Goal: Information Seeking & Learning: Learn about a topic

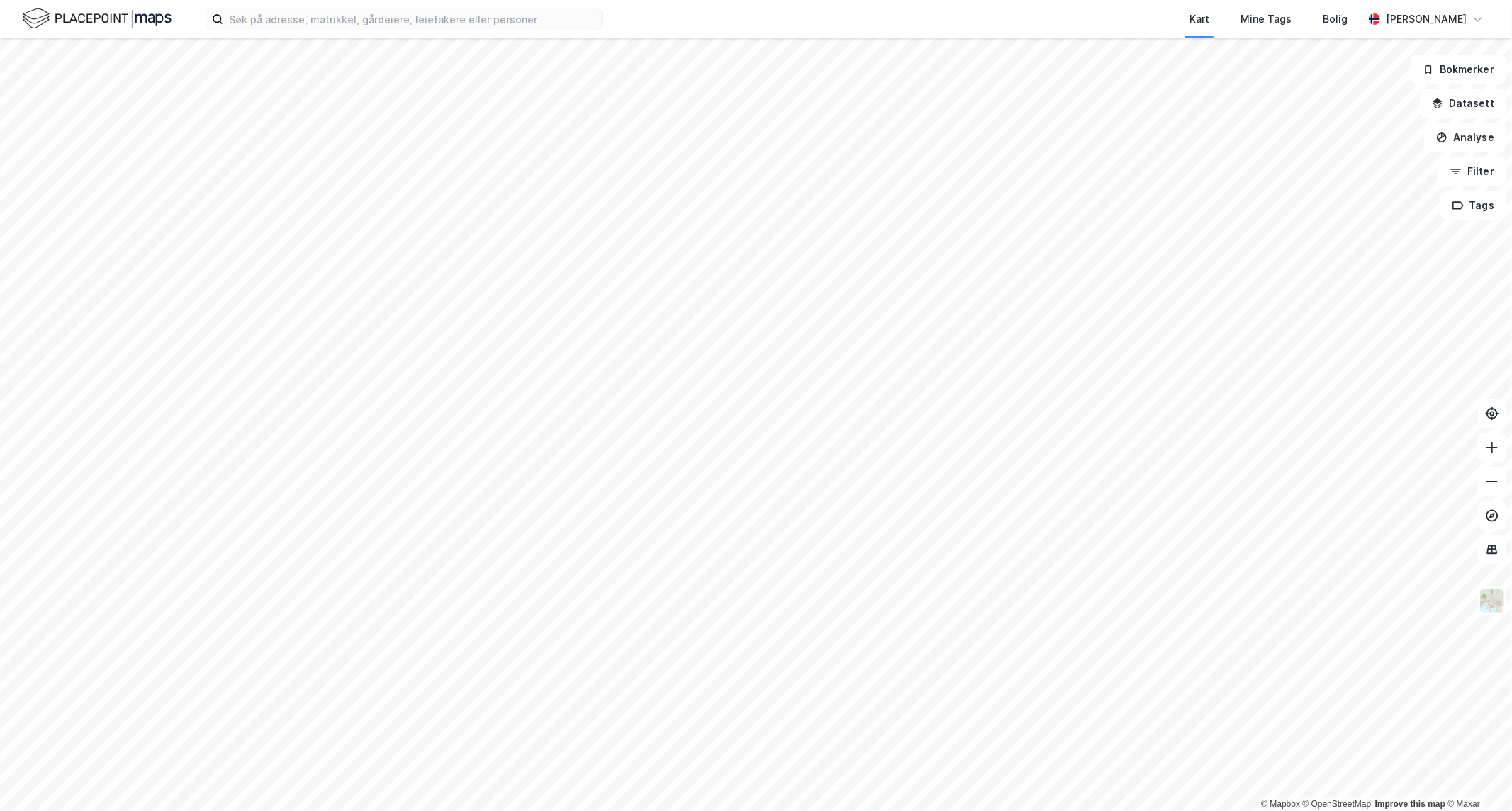
click at [0, 733] on html "Kart Mine Tags Bolig [PERSON_NAME] © Mapbox © OpenStreetMap Improve this map © …" at bounding box center [756, 406] width 1512 height 811
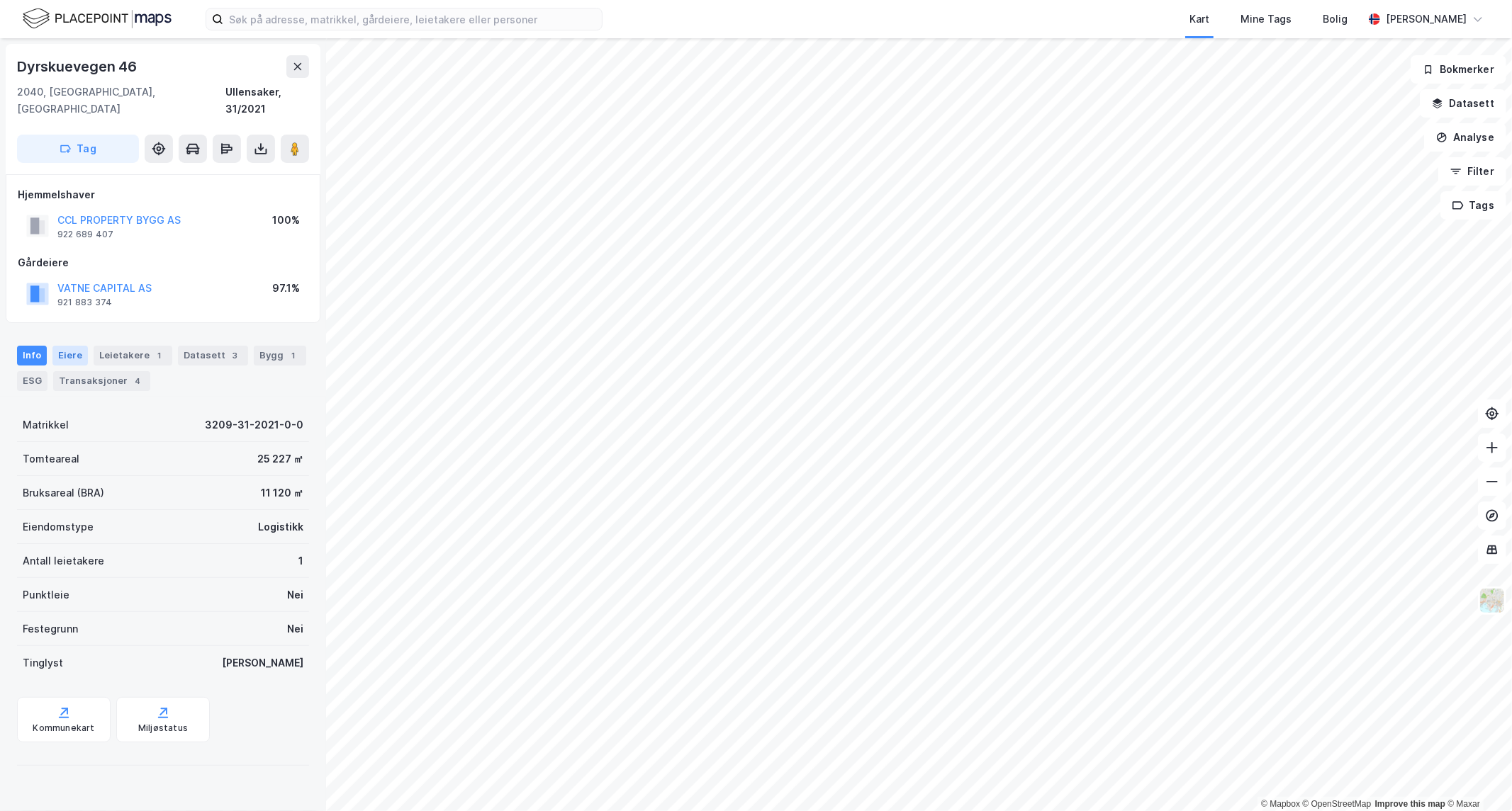
click at [54, 346] on div "Eiere" at bounding box center [71, 356] width 35 height 20
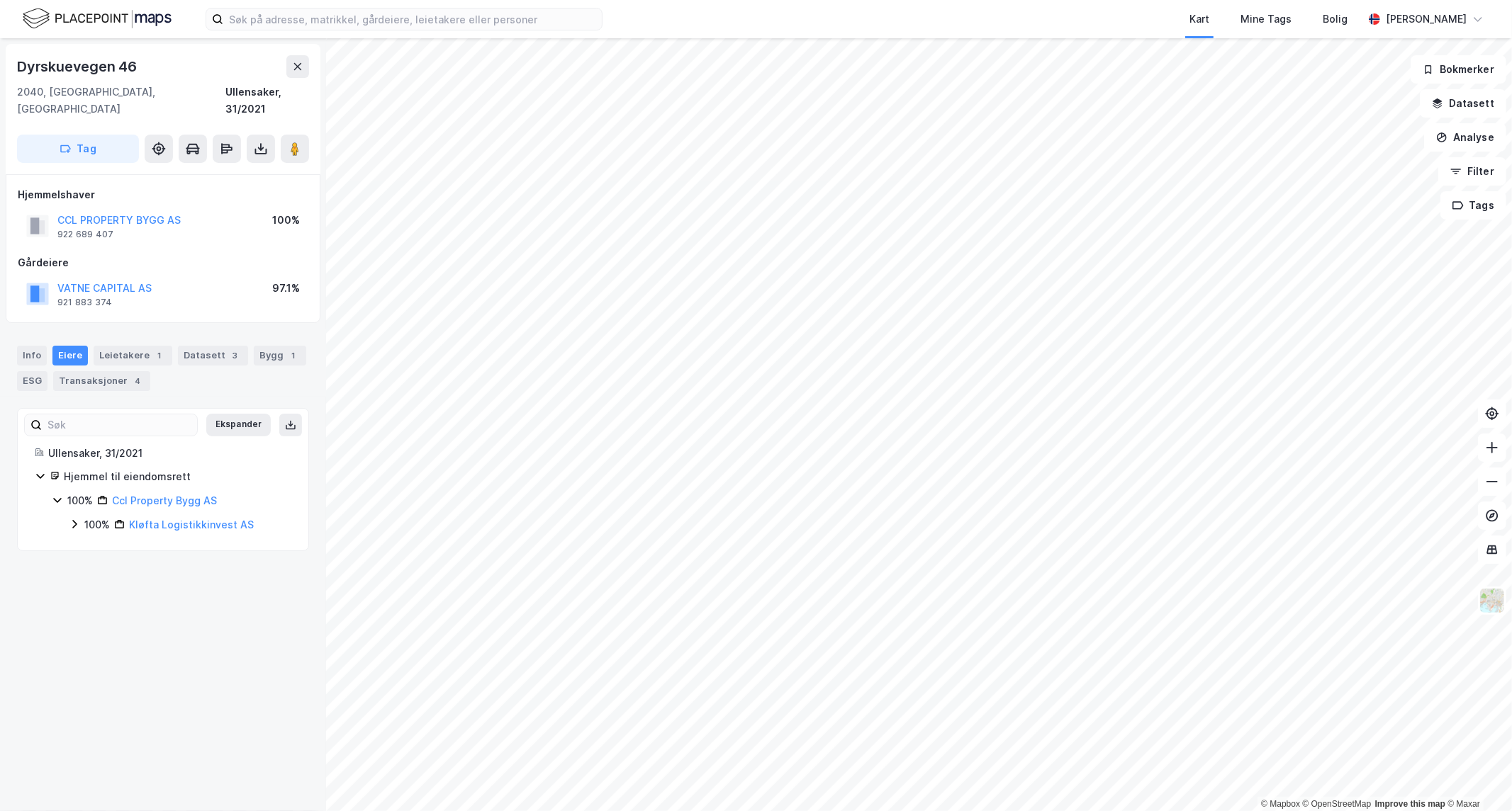
click at [73, 518] on icon at bounding box center [74, 524] width 12 height 12
click at [90, 543] on icon at bounding box center [92, 549] width 12 height 12
click at [107, 591] on icon at bounding box center [109, 596] width 12 height 12
click at [108, 591] on icon at bounding box center [109, 596] width 12 height 12
click at [92, 547] on icon at bounding box center [91, 549] width 8 height 5
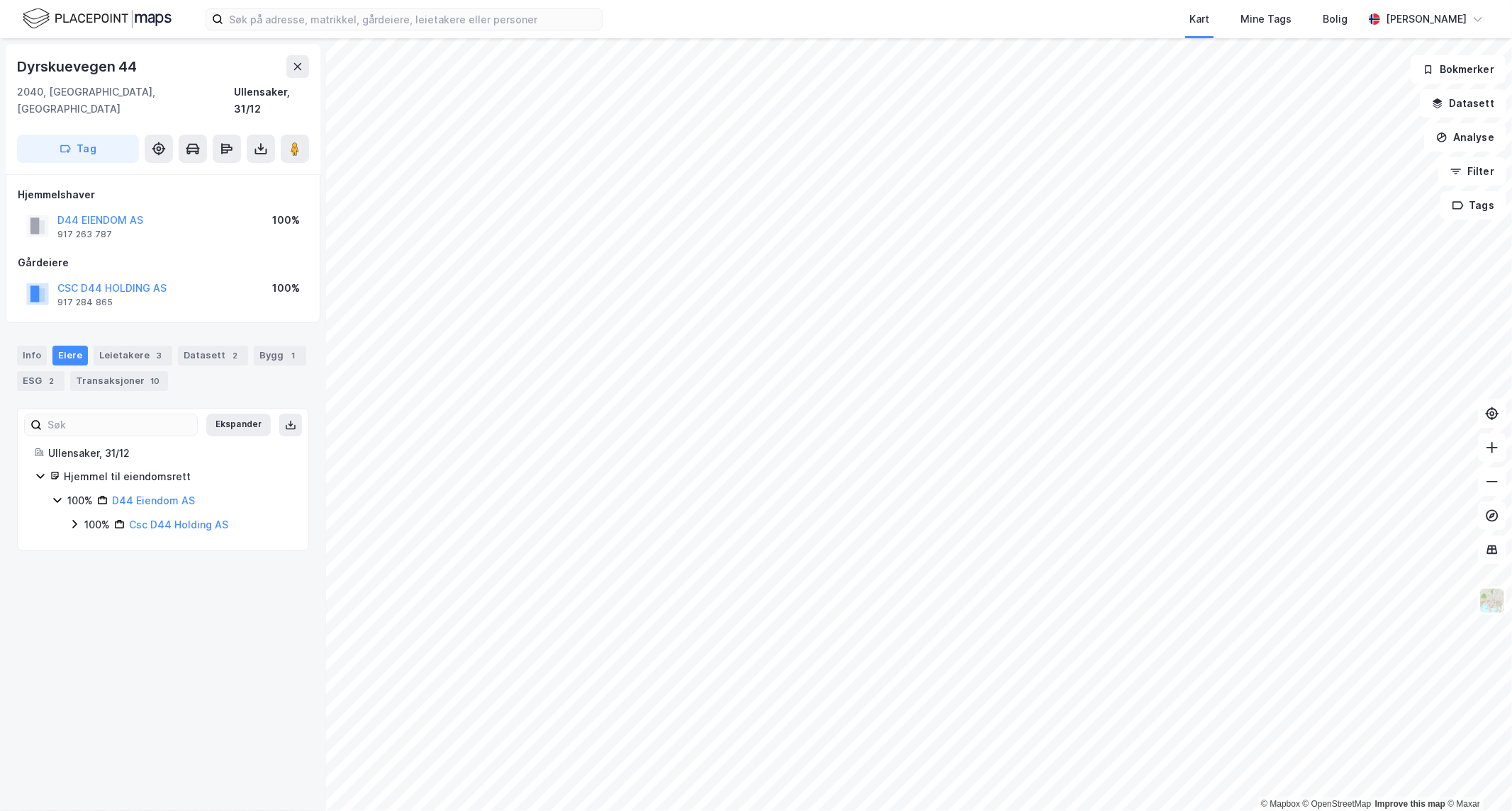
click at [73, 518] on icon at bounding box center [74, 524] width 12 height 12
click at [109, 371] on div "Transaksjoner 10" at bounding box center [120, 381] width 98 height 20
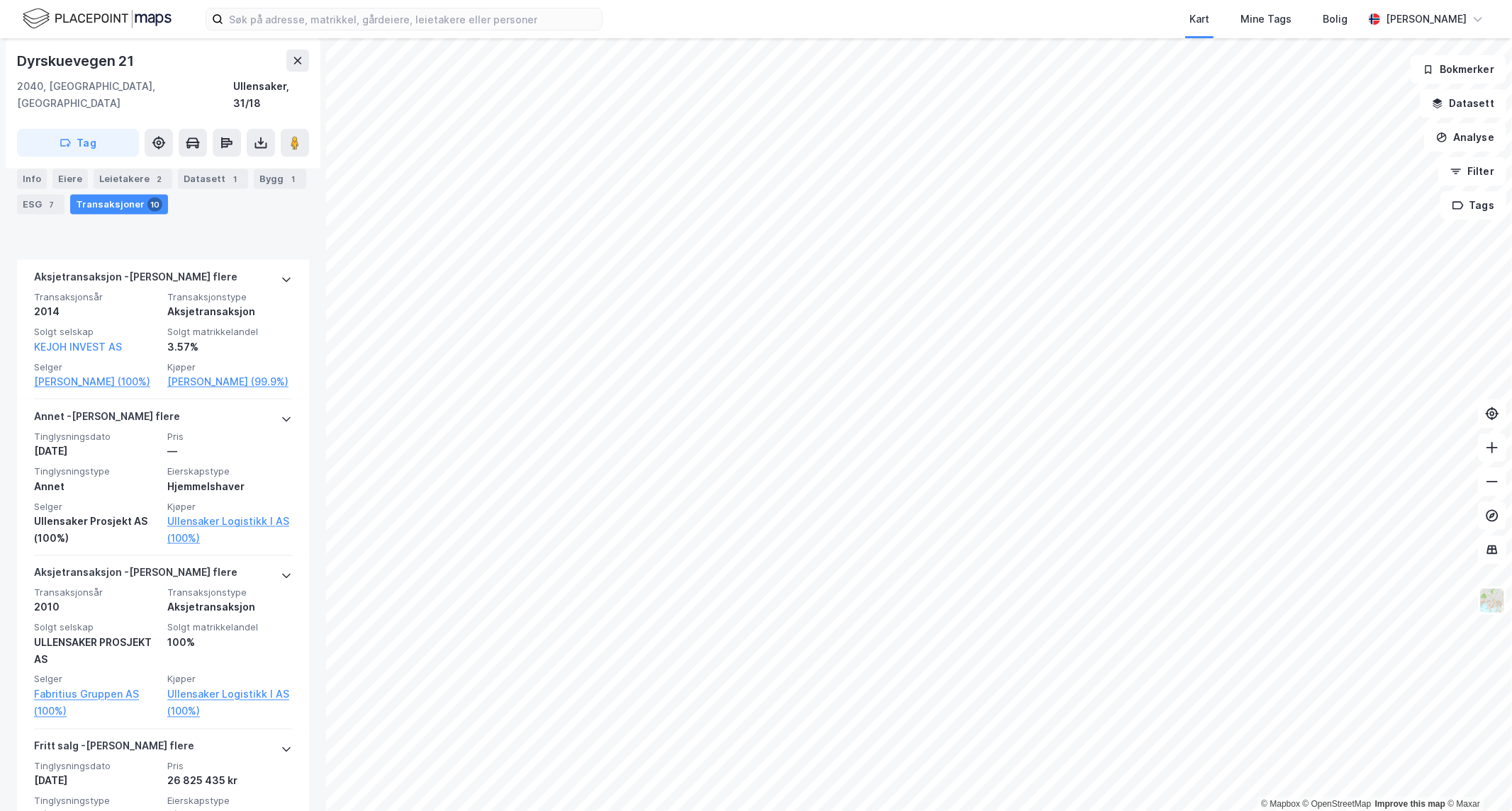
scroll to position [1985, 0]
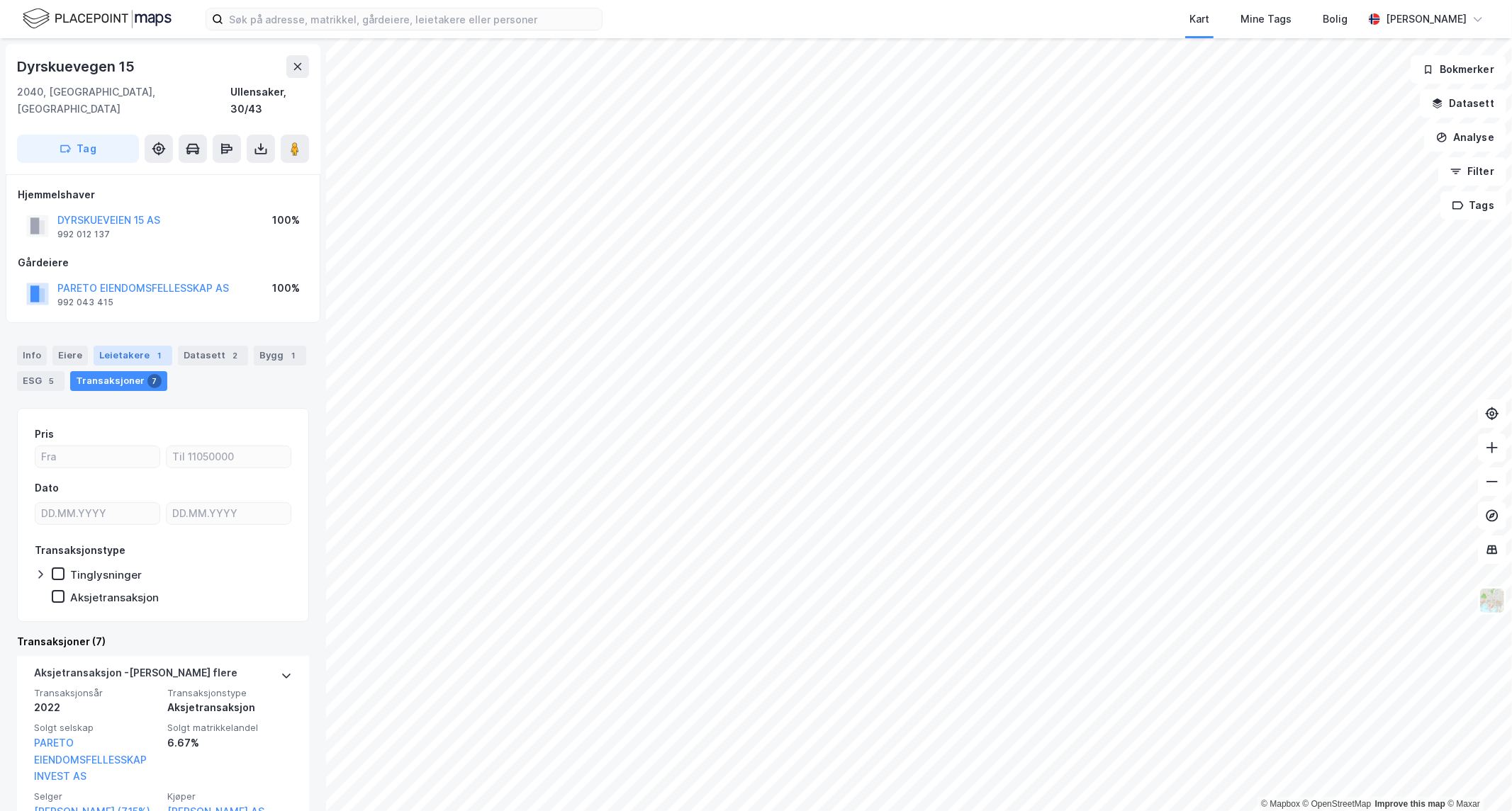
click at [110, 346] on div "Leietakere 1" at bounding box center [132, 356] width 78 height 20
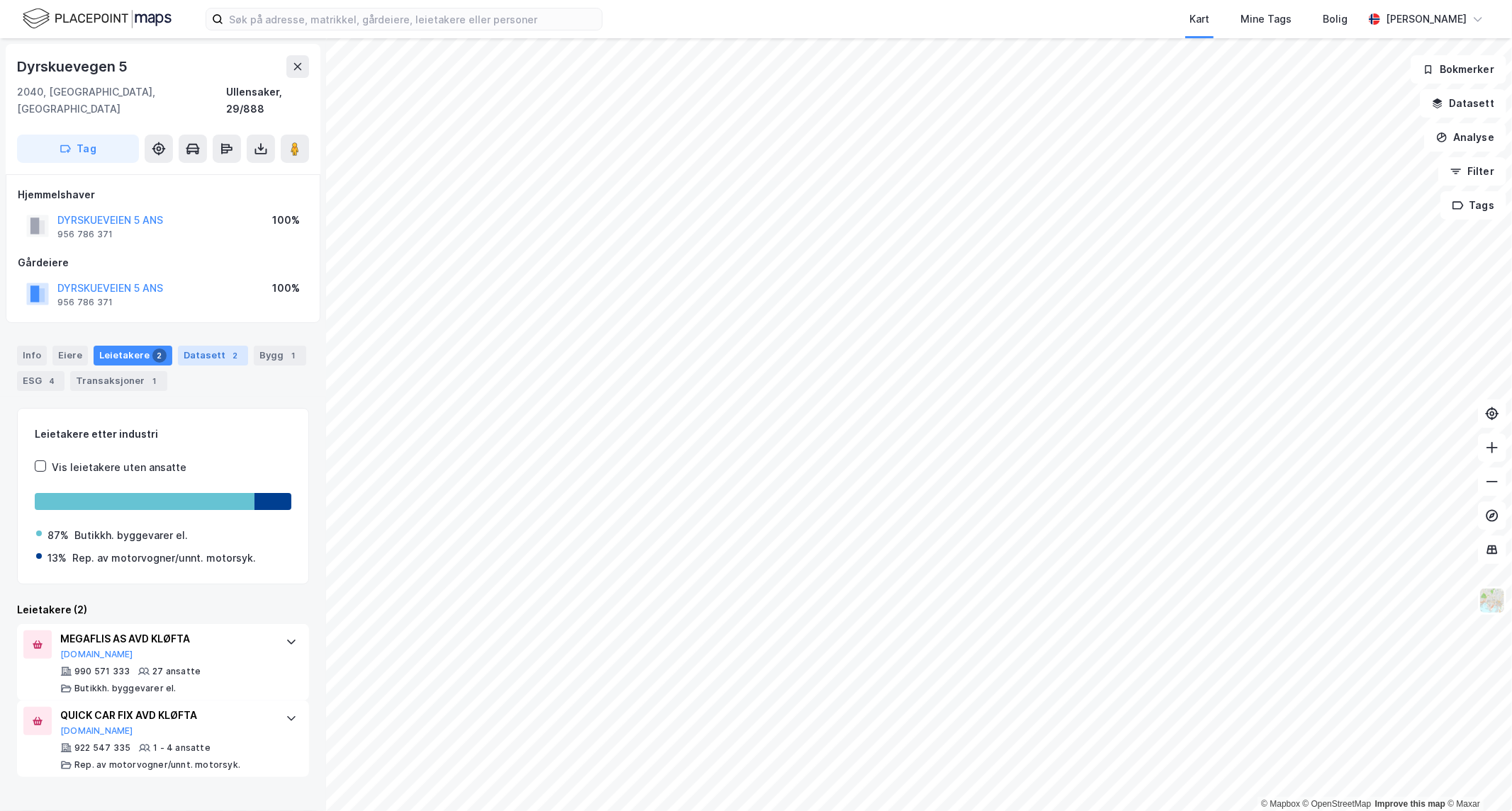
click at [191, 348] on div "Datasett 2" at bounding box center [214, 356] width 71 height 20
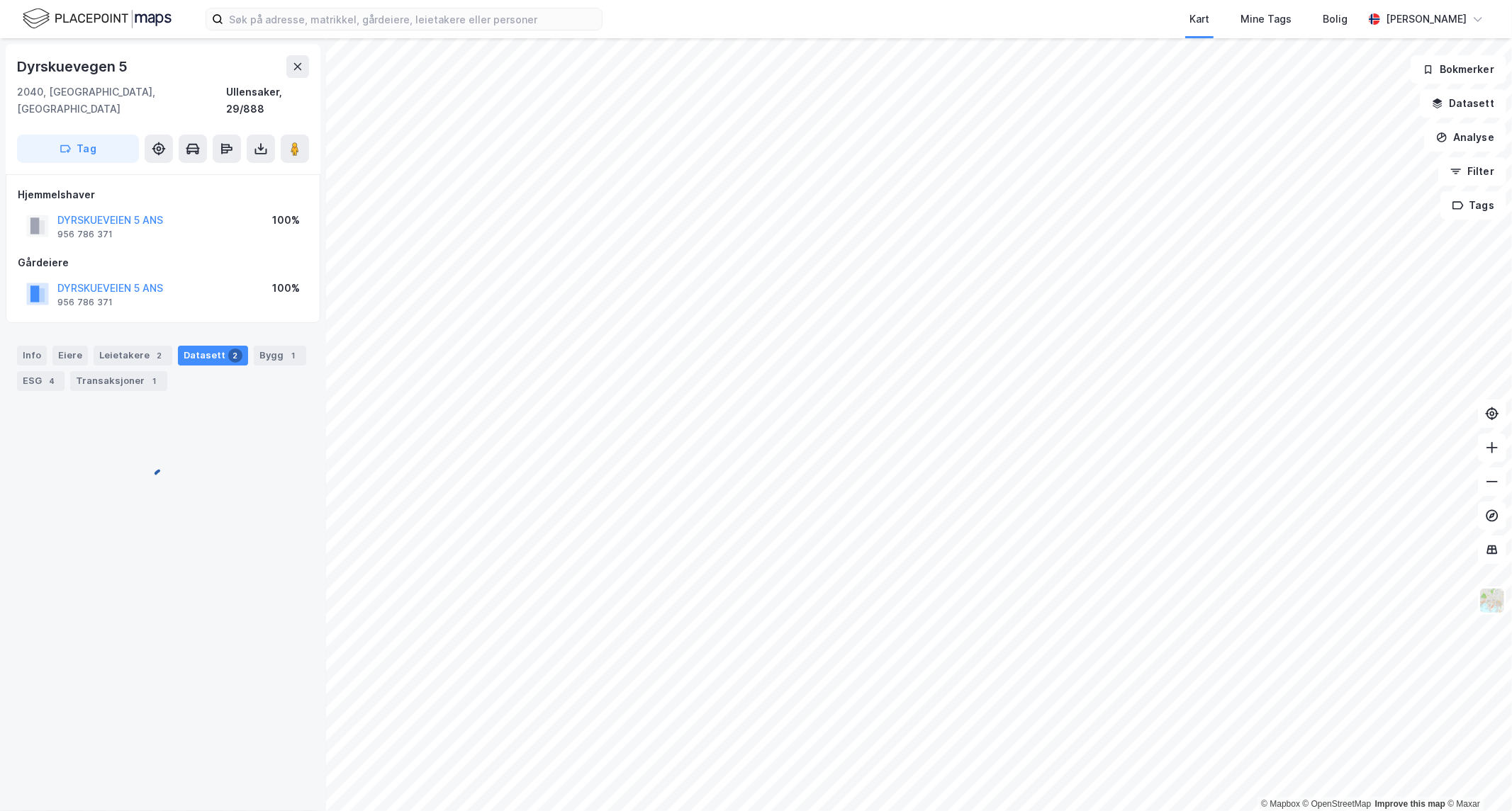
click at [190, 346] on div "Datasett 2" at bounding box center [214, 356] width 71 height 20
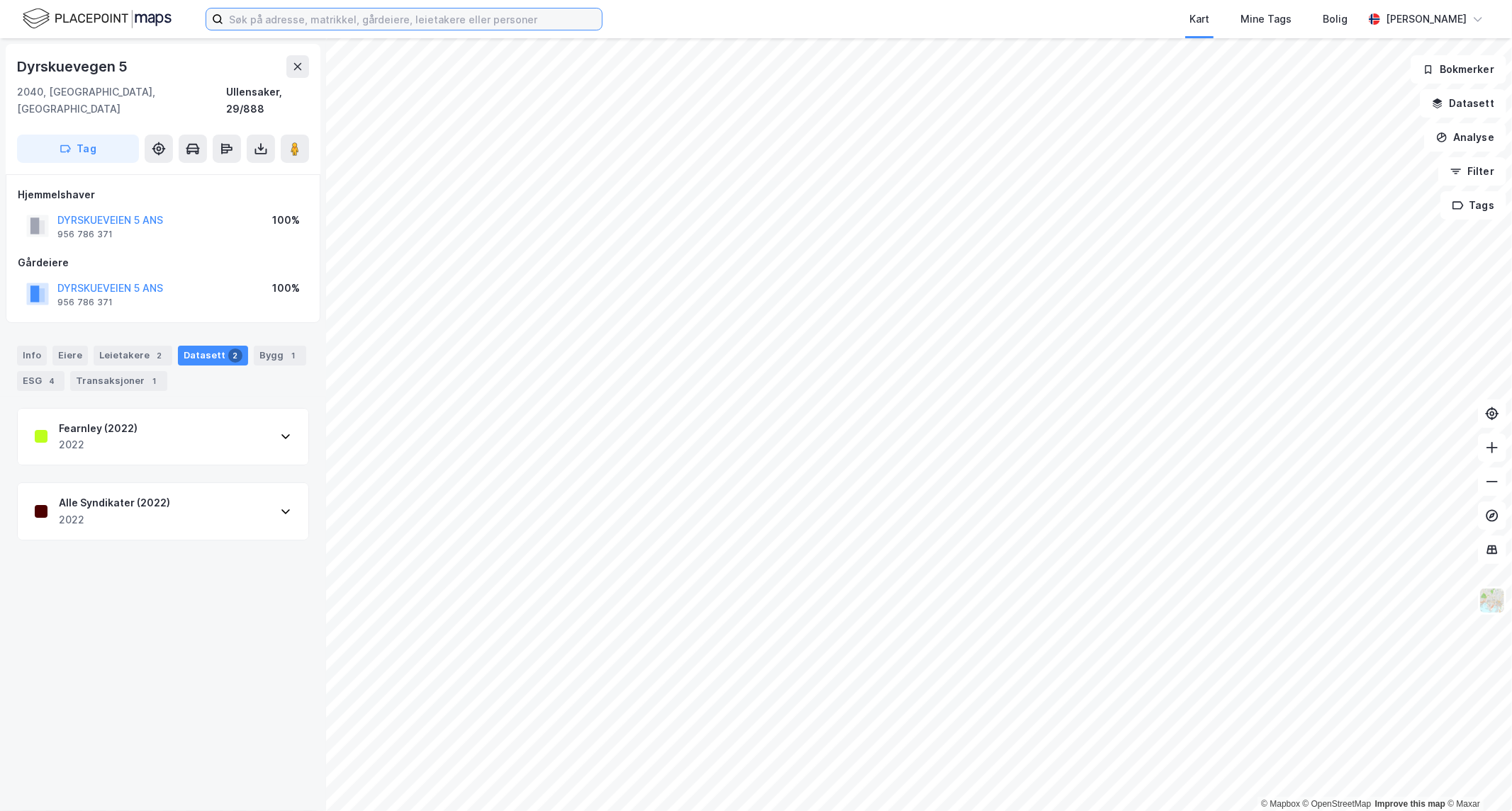
click at [363, 11] on input at bounding box center [413, 20] width 378 height 22
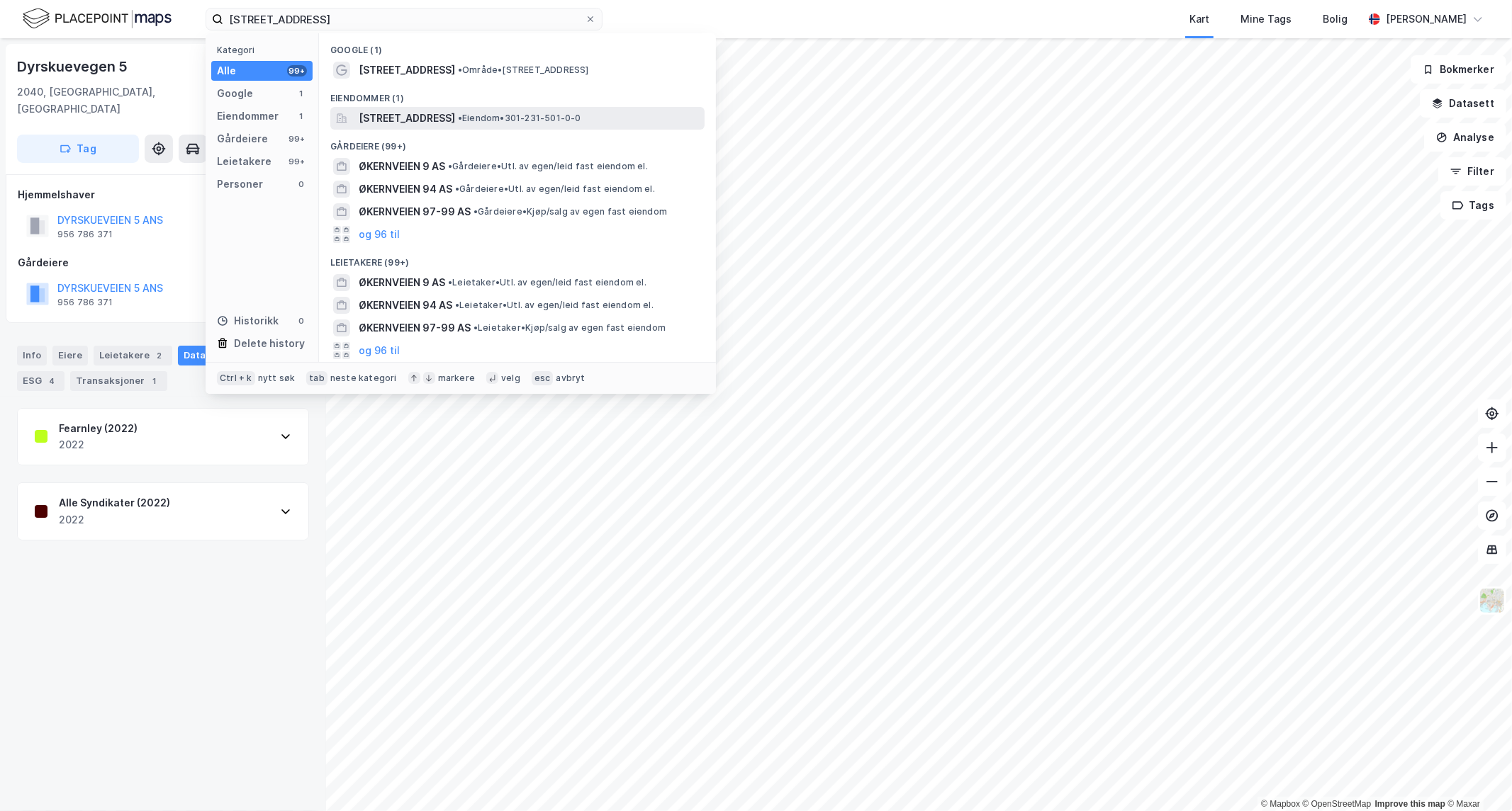
click at [393, 109] on div "[STREET_ADDRESS] • Eiendom • 301-231-501-0-0" at bounding box center [517, 118] width 374 height 23
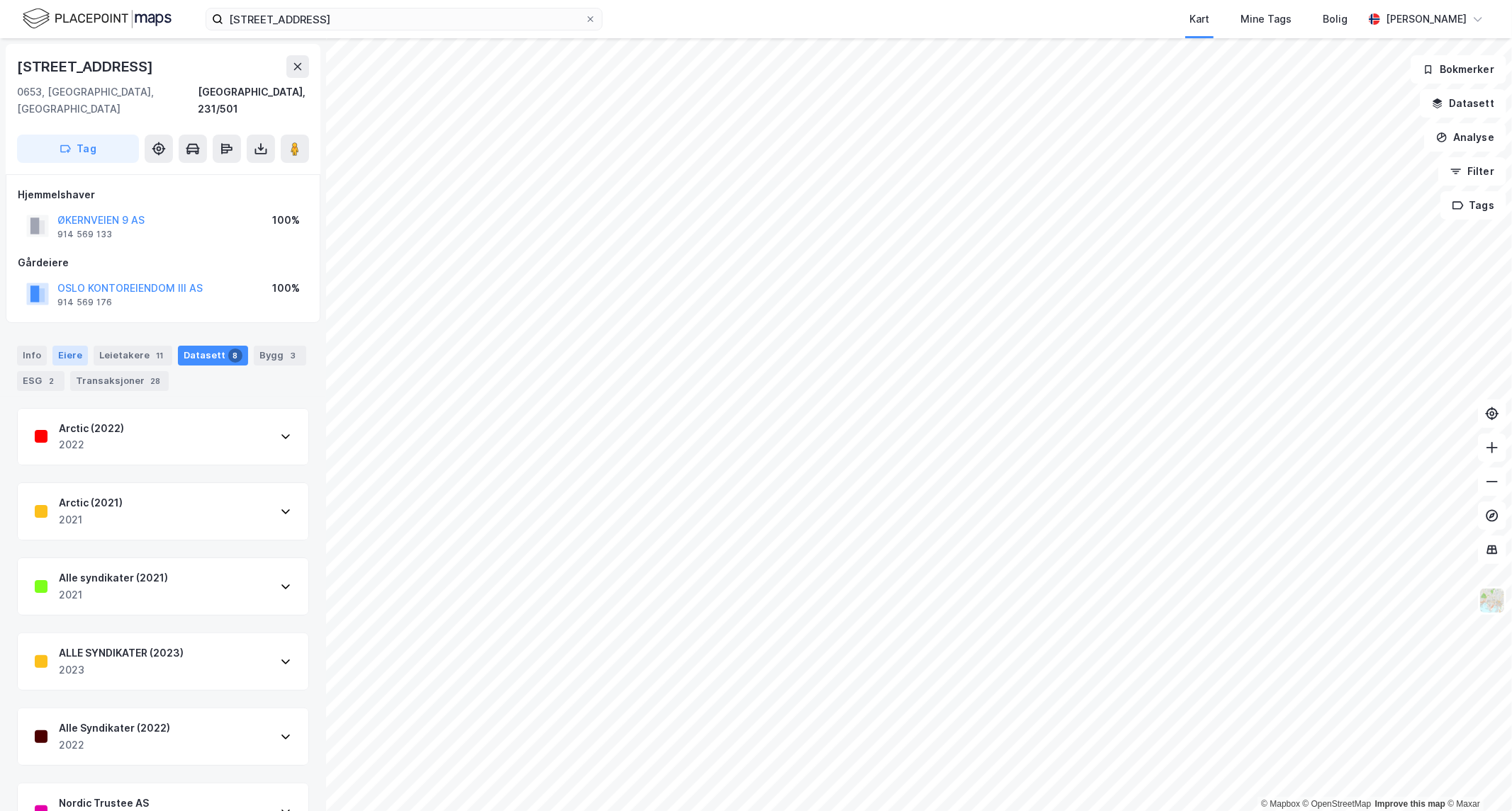
click at [76, 346] on div "Eiere" at bounding box center [71, 356] width 35 height 20
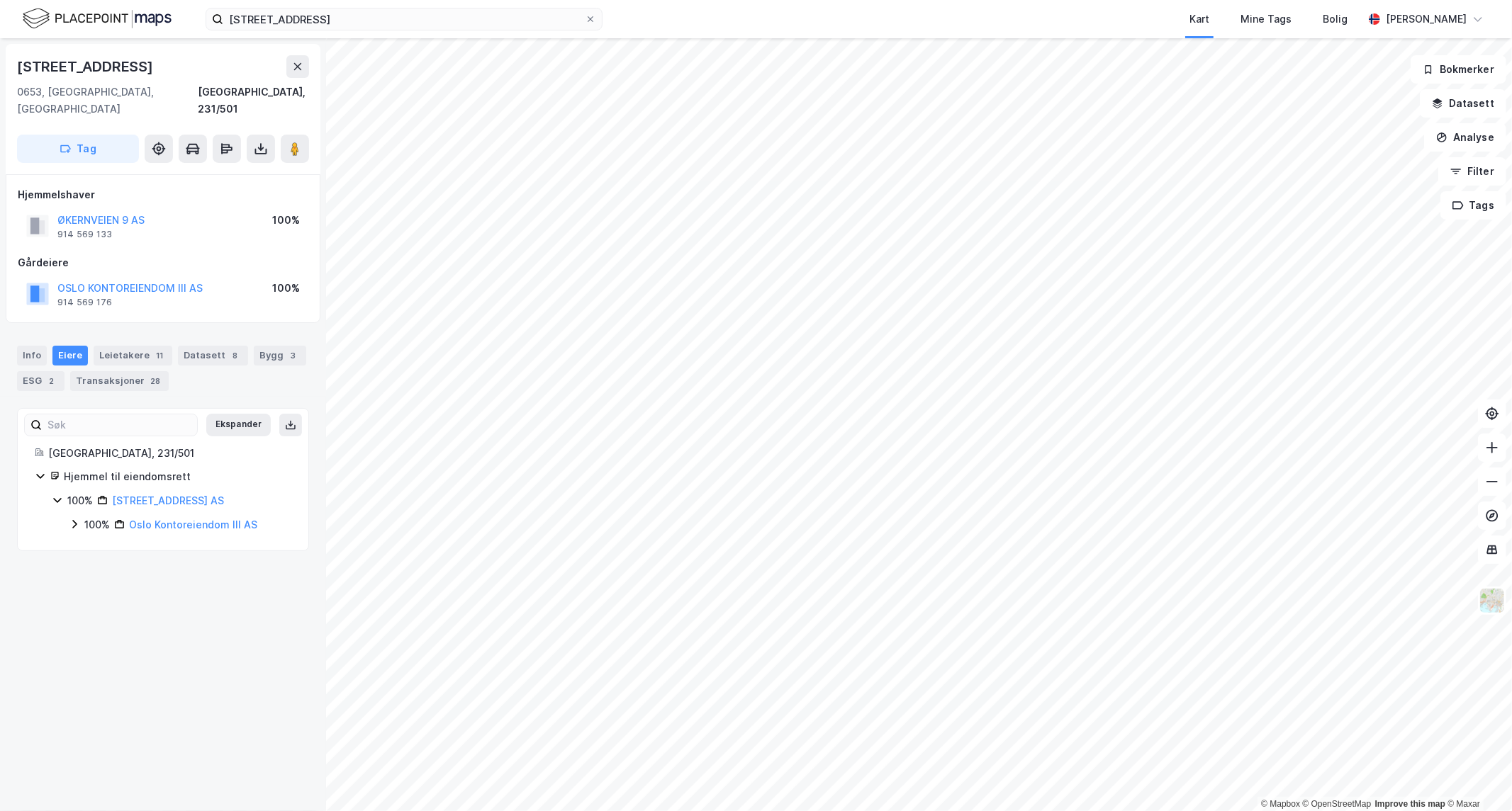
click at [78, 518] on icon at bounding box center [74, 524] width 12 height 12
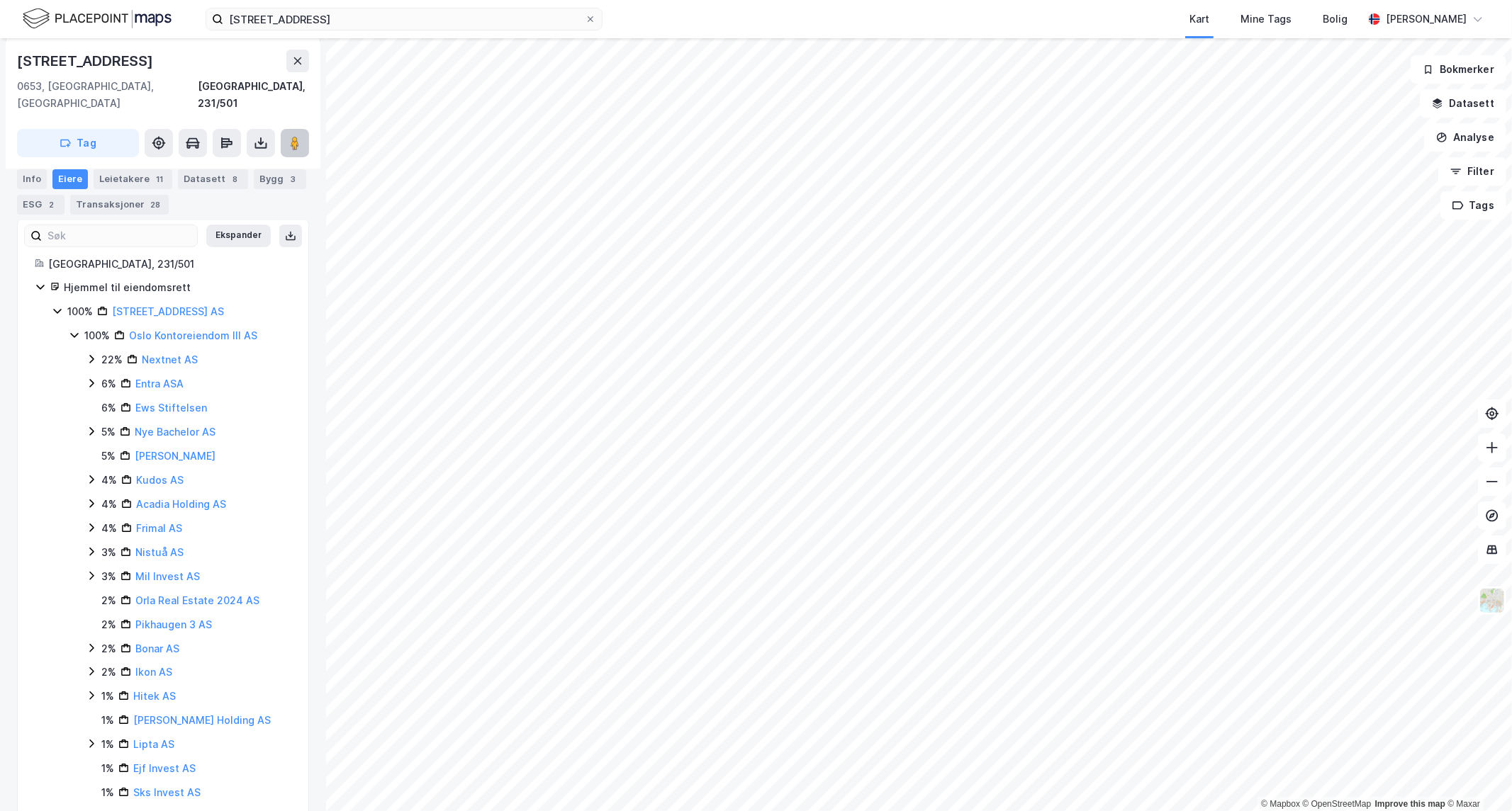
scroll to position [188, 0]
click at [861, 811] on html "økernveien 9 Kart Mine Tags Bolig [PERSON_NAME] © Mapbox © OpenStreetMap Improv…" at bounding box center [756, 406] width 1512 height 811
click at [107, 180] on div "Leietakere 11" at bounding box center [132, 178] width 78 height 20
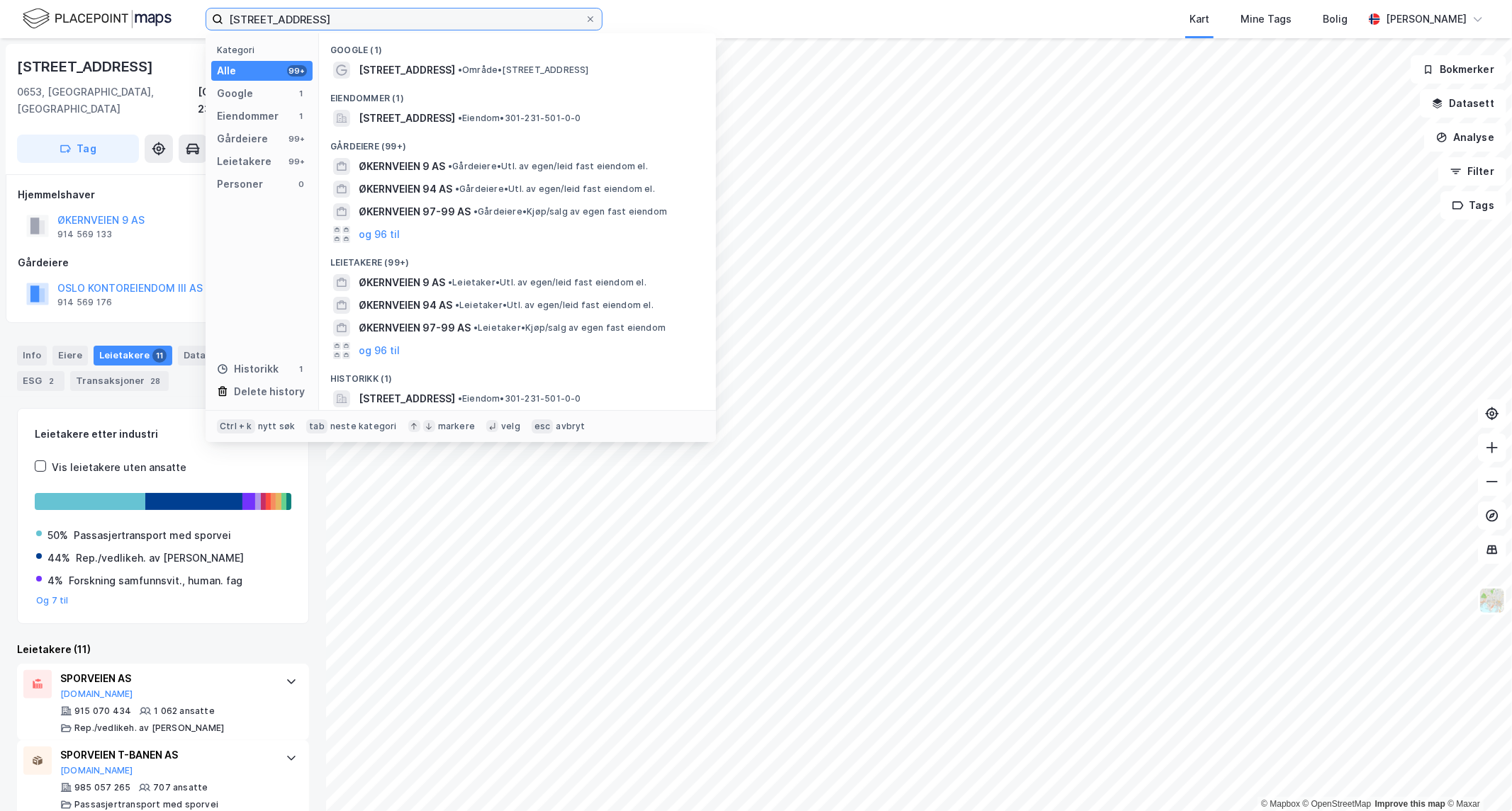
drag, startPoint x: 204, startPoint y: 22, endPoint x: -334, endPoint y: 35, distance: 538.2
click at [0, 35] on html "økernveien 9 Kategori Alle 99+ Google 1 Eiendommer 1 Gårdeiere 99+ Leietakere 9…" at bounding box center [756, 406] width 1512 height 811
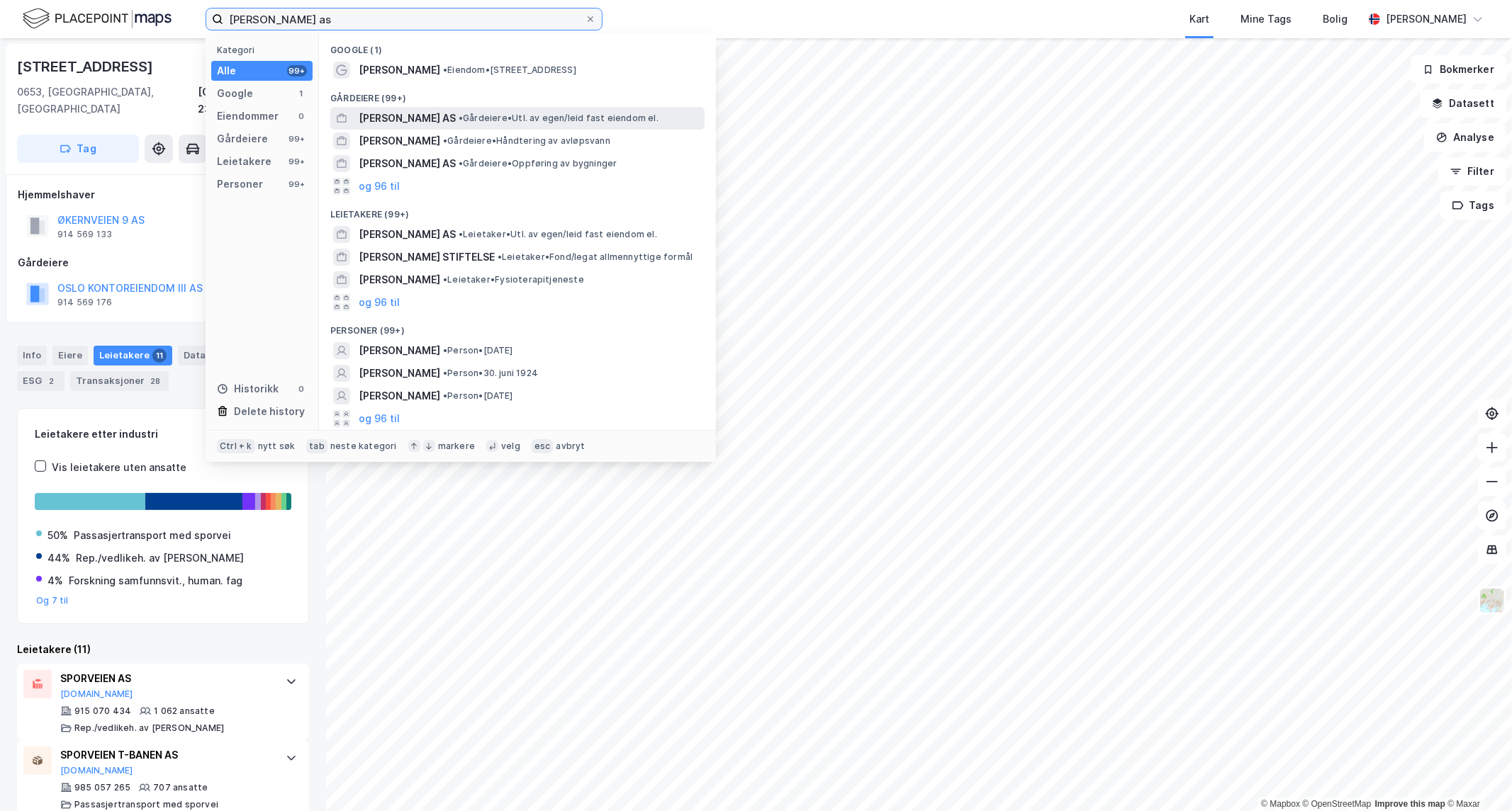
type input "[PERSON_NAME] as"
click at [379, 118] on span "[PERSON_NAME] AS" at bounding box center [407, 118] width 97 height 17
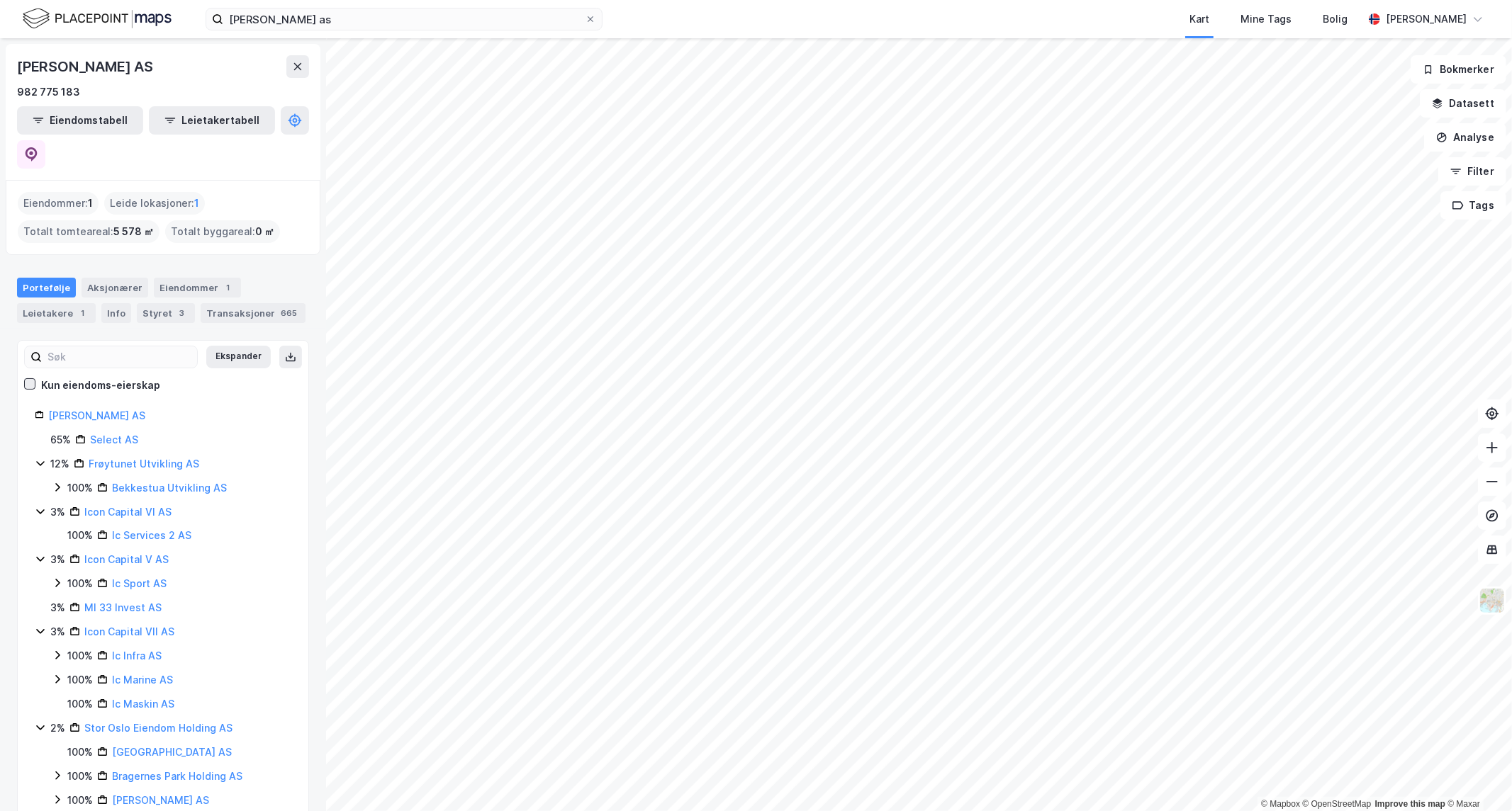
click at [31, 379] on icon at bounding box center [29, 384] width 10 height 10
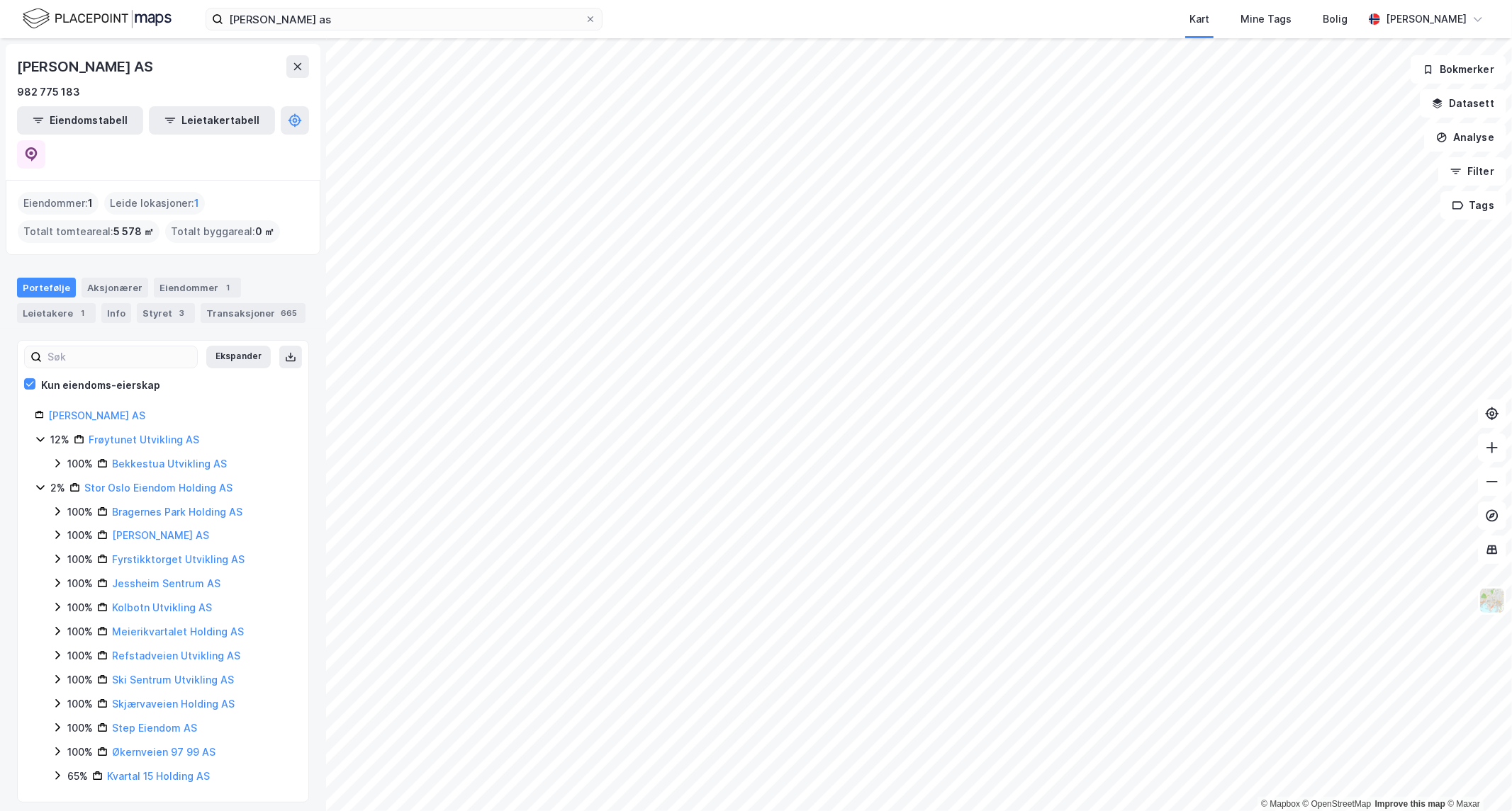
click at [36, 377] on div "Kun eiendoms-eierskap" at bounding box center [92, 385] width 136 height 17
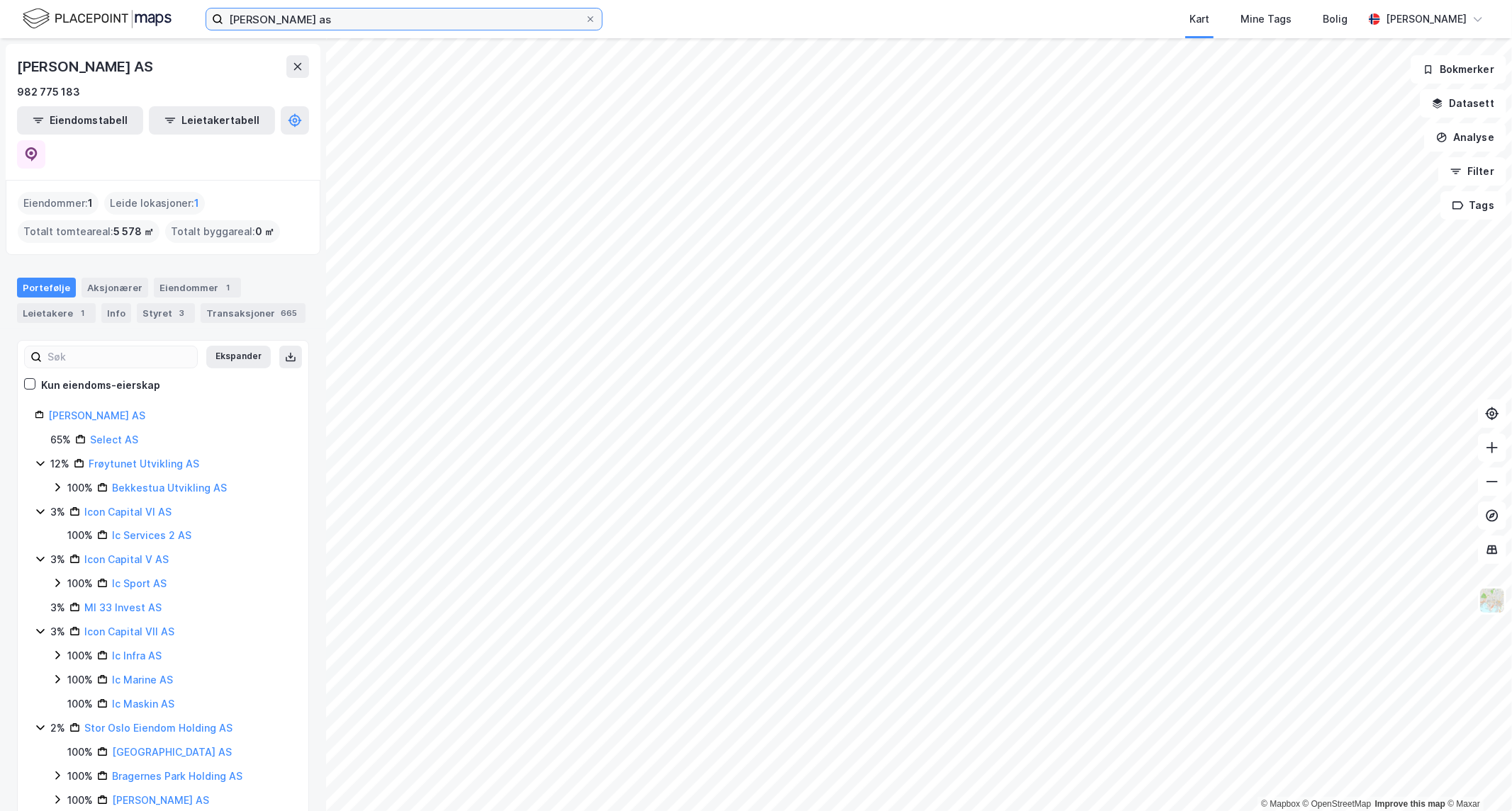
click at [334, 13] on input "[PERSON_NAME] as" at bounding box center [404, 20] width 362 height 22
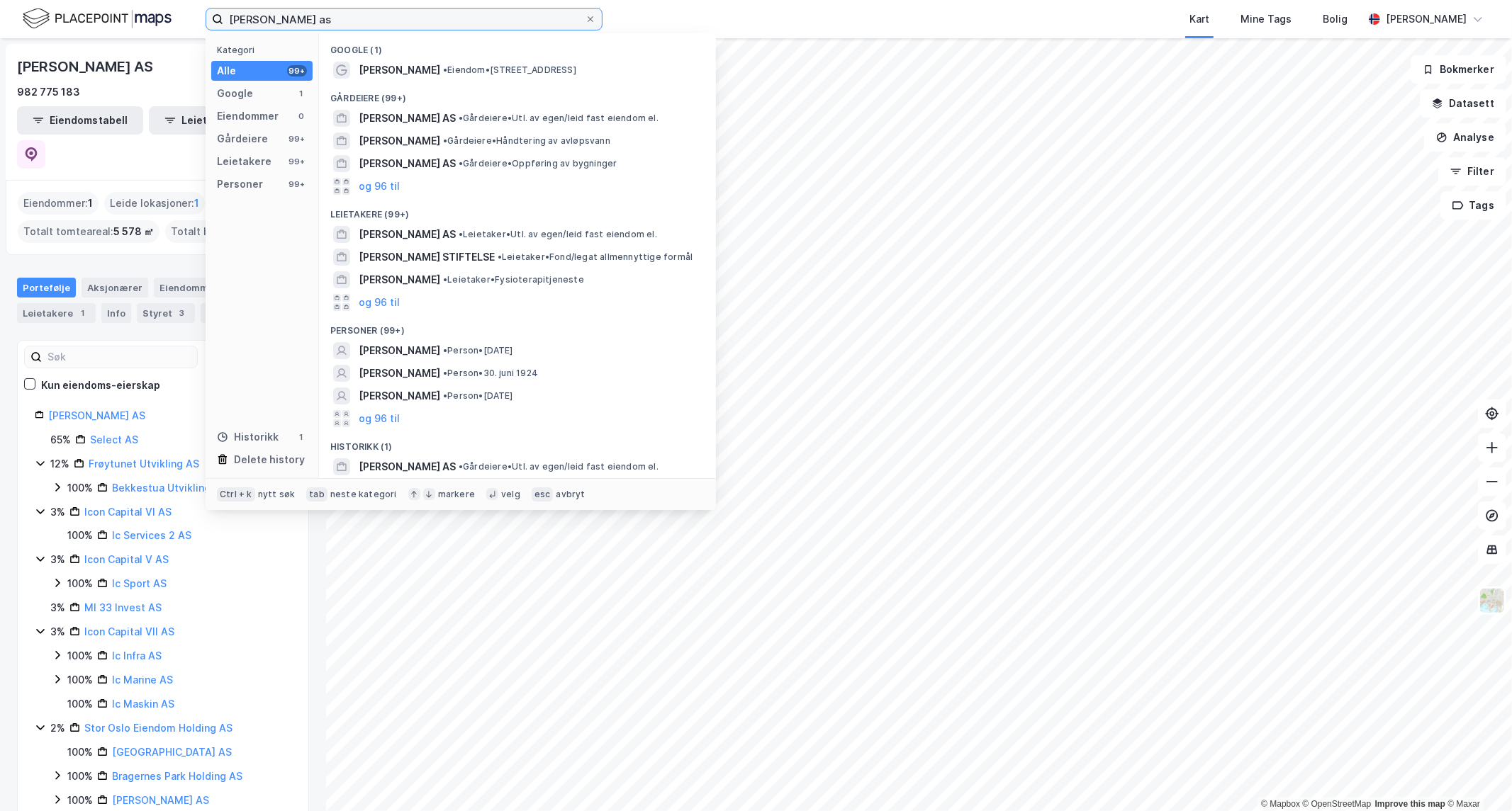
click at [307, 26] on input "[PERSON_NAME] as" at bounding box center [404, 20] width 362 height 22
click at [295, 13] on input "[PERSON_NAME] as" at bounding box center [404, 20] width 362 height 22
click at [391, 114] on span "[PERSON_NAME] AS" at bounding box center [407, 118] width 97 height 17
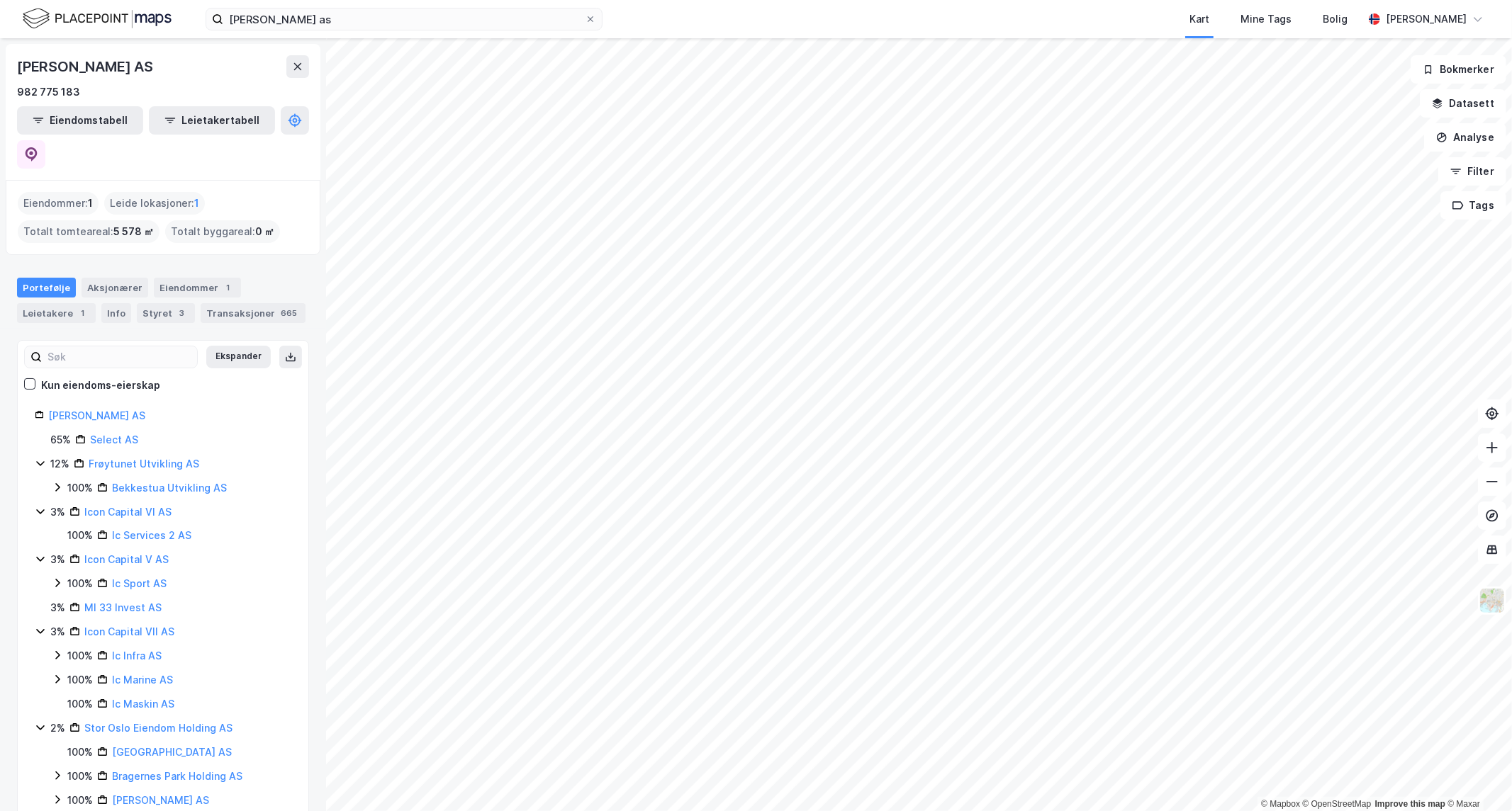
click at [38, 278] on div "Portefølje" at bounding box center [46, 288] width 59 height 20
click at [30, 379] on icon at bounding box center [29, 384] width 10 height 10
